Goal: Navigation & Orientation: Find specific page/section

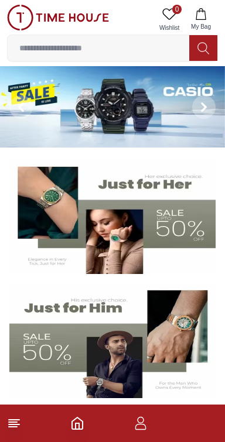
click at [20, 426] on icon at bounding box center [14, 424] width 14 height 14
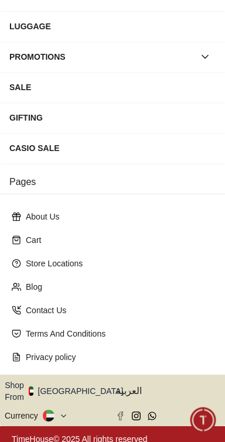
click at [77, 388] on button "Shop From [GEOGRAPHIC_DATA]" at bounding box center [68, 391] width 127 height 23
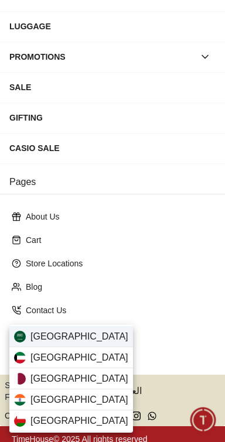
click at [83, 335] on span "[GEOGRAPHIC_DATA]" at bounding box center [79, 337] width 98 height 14
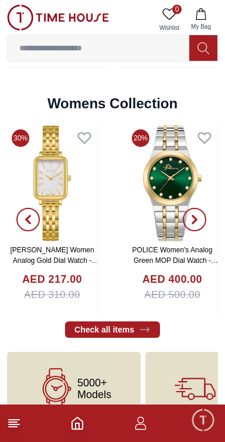
scroll to position [2687, 0]
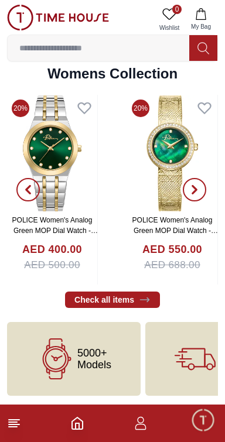
click at [210, 189] on button "button" at bounding box center [194, 190] width 42 height 190
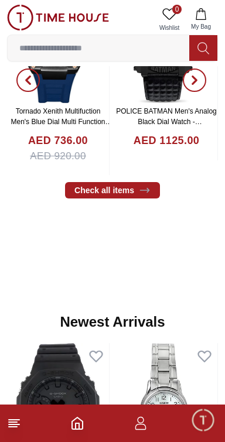
scroll to position [0, 0]
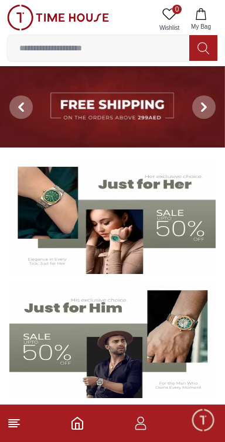
click at [19, 425] on line at bounding box center [14, 425] width 11 height 0
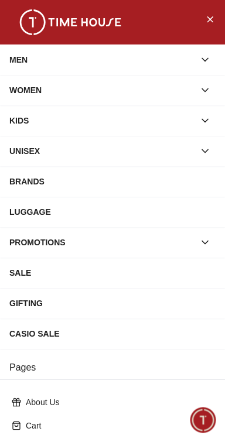
click at [213, 86] on button "button" at bounding box center [204, 90] width 21 height 21
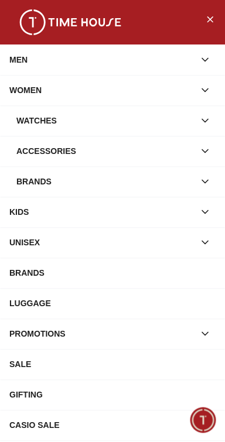
click at [189, 121] on div "Watches" at bounding box center [105, 120] width 178 height 21
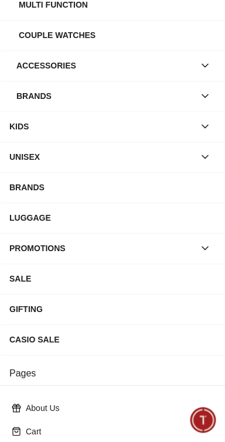
scroll to position [208, 0]
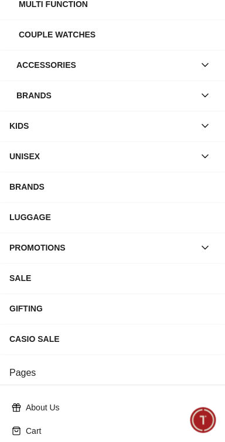
click at [207, 250] on icon "button" at bounding box center [205, 248] width 12 height 12
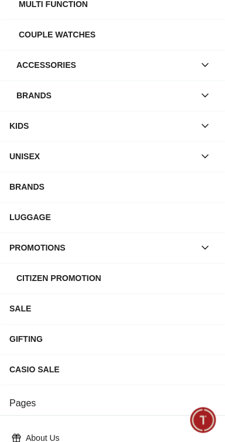
click at [206, 251] on icon "button" at bounding box center [205, 248] width 12 height 12
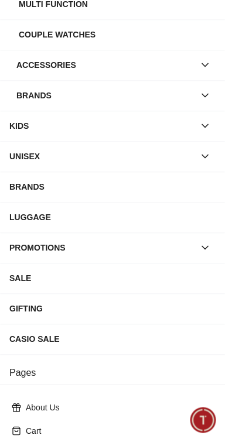
click at [207, 247] on icon "button" at bounding box center [205, 248] width 12 height 12
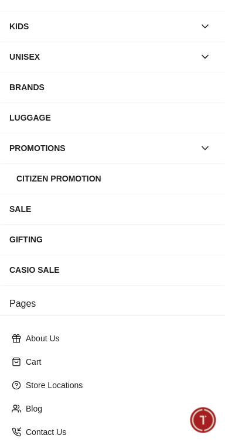
scroll to position [309, 0]
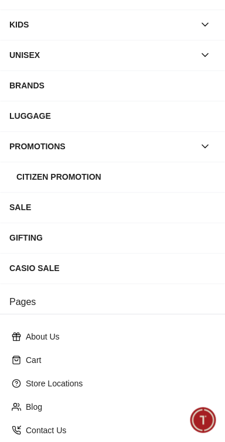
click at [210, 150] on icon "button" at bounding box center [205, 147] width 12 height 12
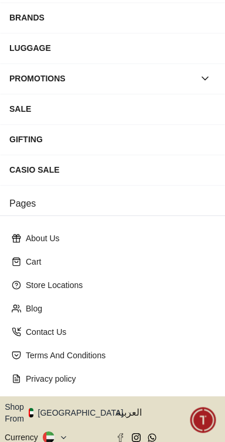
scroll to position [399, 0]
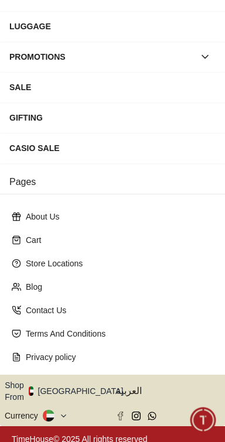
click at [128, 387] on icon "button" at bounding box center [130, 391] width 4 height 9
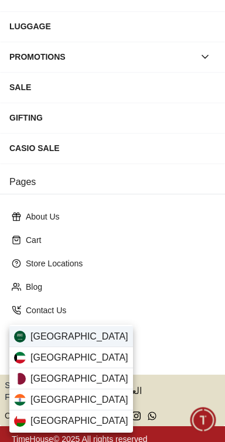
click at [95, 340] on div "[GEOGRAPHIC_DATA]" at bounding box center [71, 336] width 124 height 21
